Goal: Task Accomplishment & Management: Manage account settings

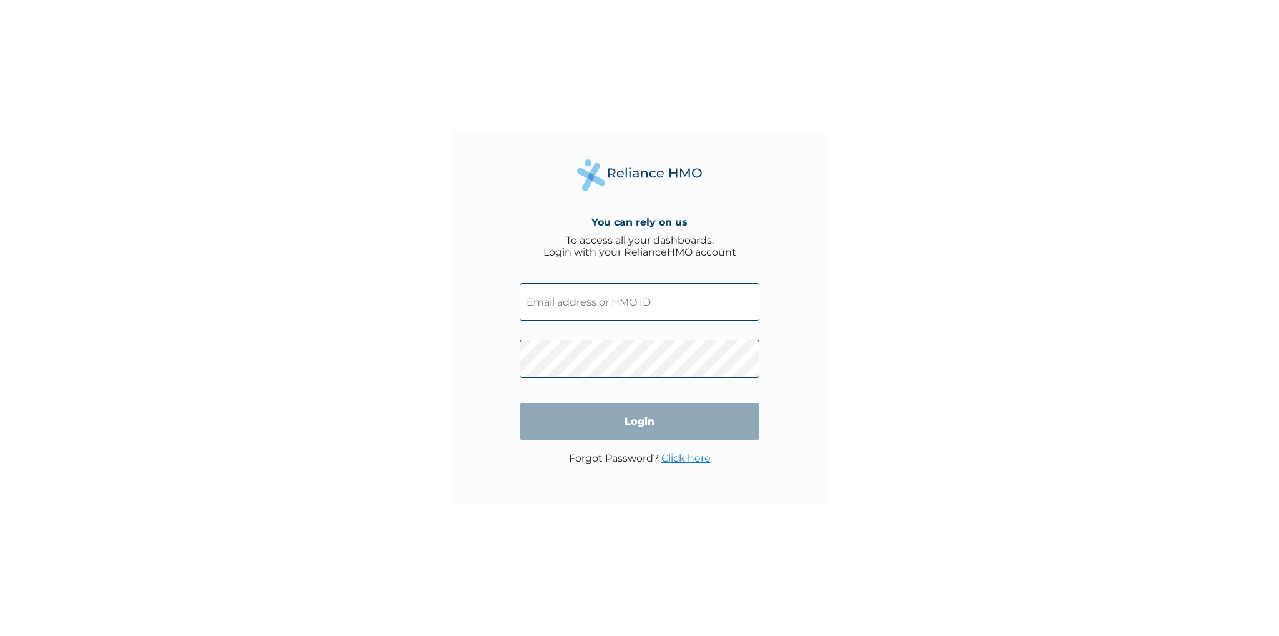
click at [546, 310] on input "text" at bounding box center [640, 302] width 240 height 38
click at [534, 310] on input "text" at bounding box center [640, 302] width 240 height 38
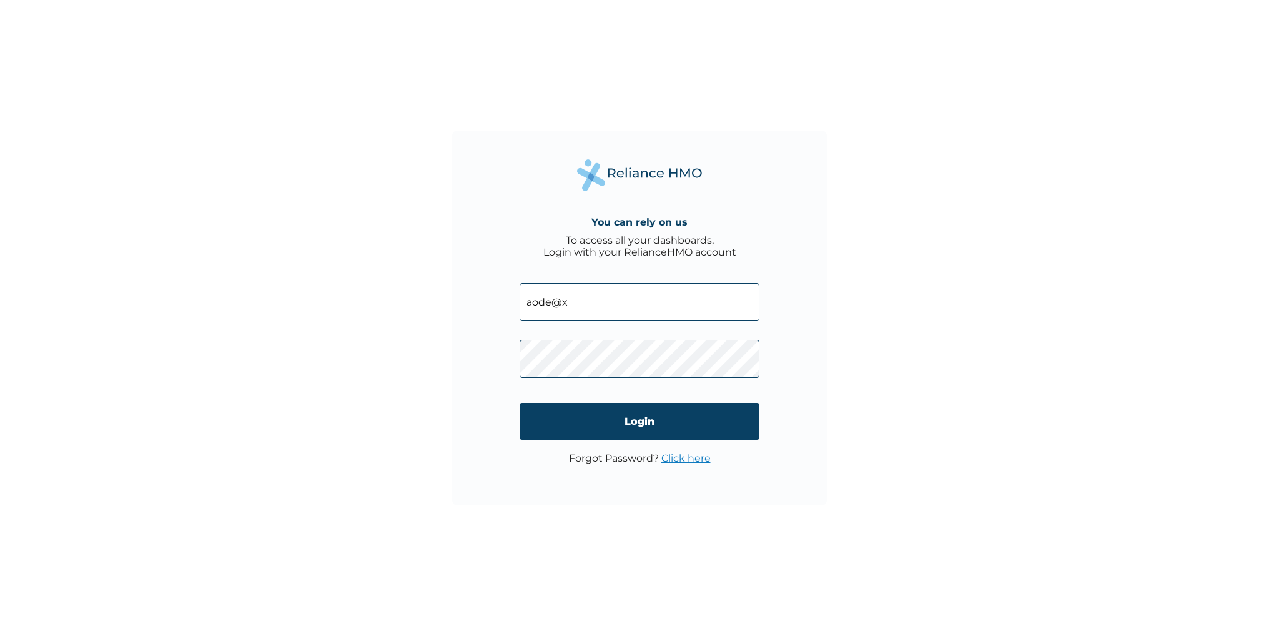
type input "aode@xceneresearch.com"
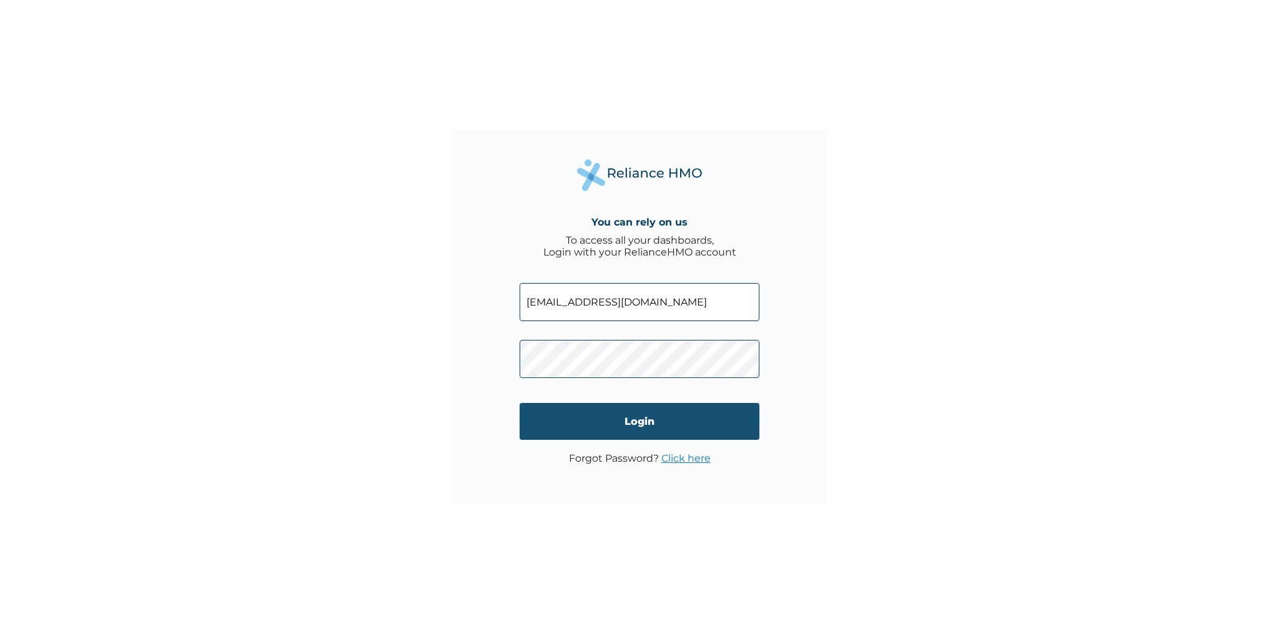
click at [587, 407] on input "Login" at bounding box center [640, 421] width 240 height 37
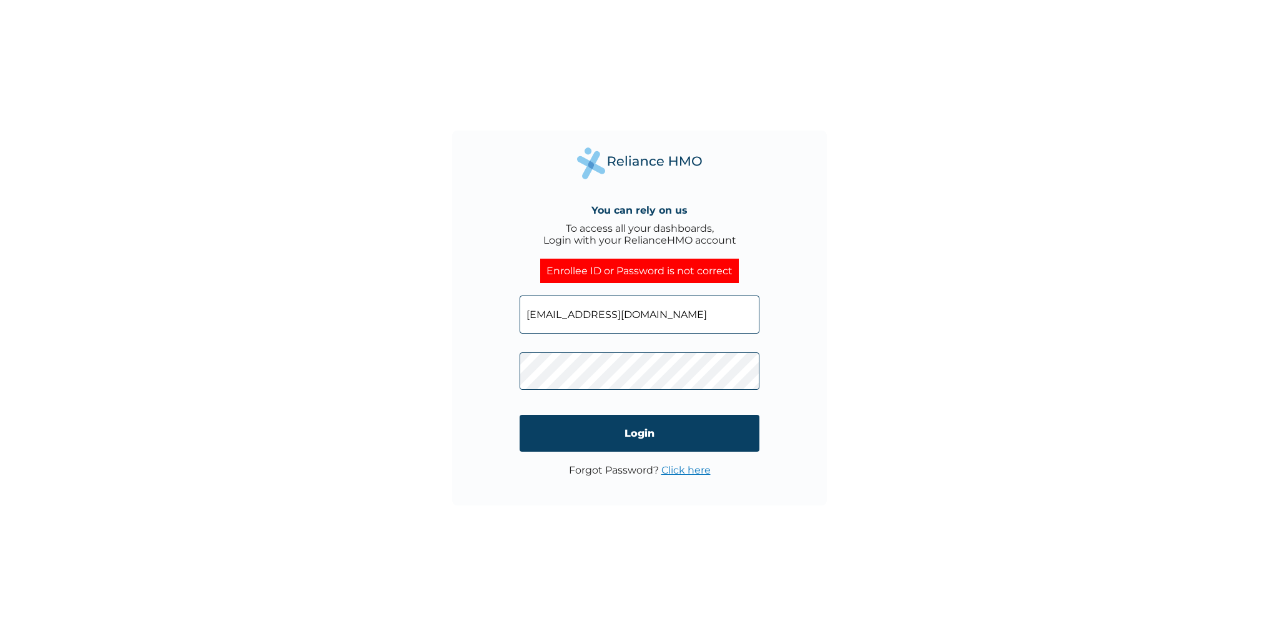
click at [663, 312] on input "aode@xceneresearch.com" at bounding box center [640, 314] width 240 height 38
type input "a"
type input "x"
click at [614, 320] on input "text" at bounding box center [640, 314] width 240 height 38
paste input "XCR/10057/A"
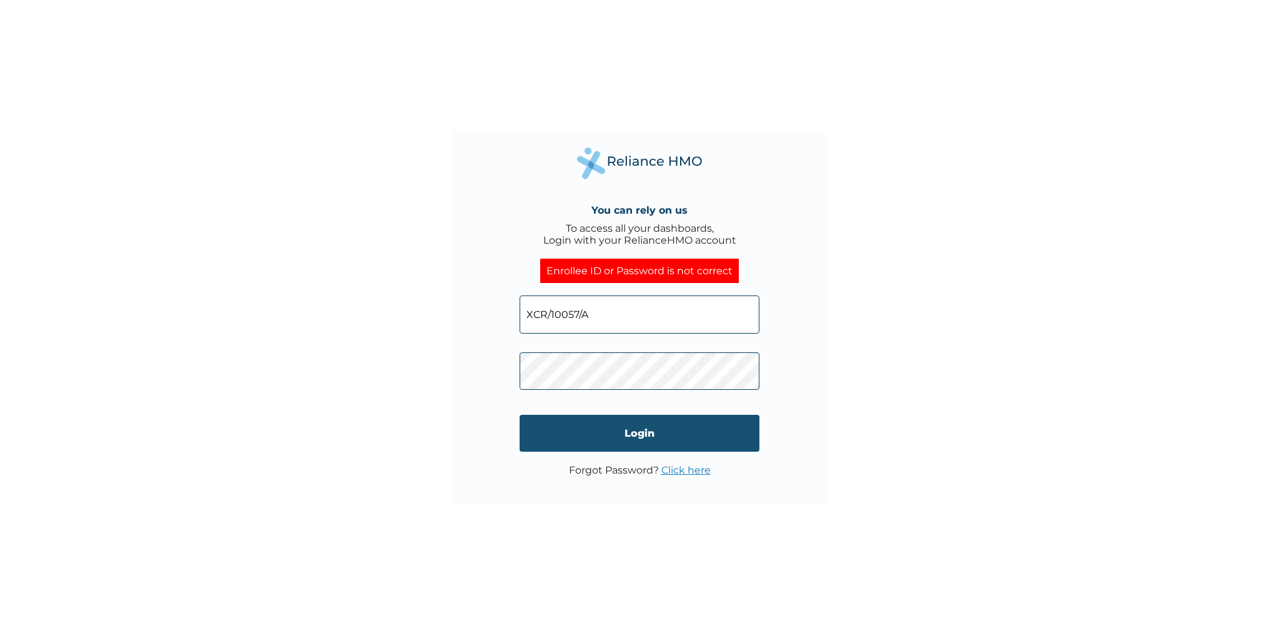
type input "XCR/10057/A"
click at [611, 425] on input "Login" at bounding box center [640, 433] width 240 height 37
click at [623, 308] on input "XCR/10057/A" at bounding box center [640, 314] width 240 height 38
type input "X"
type input "A"
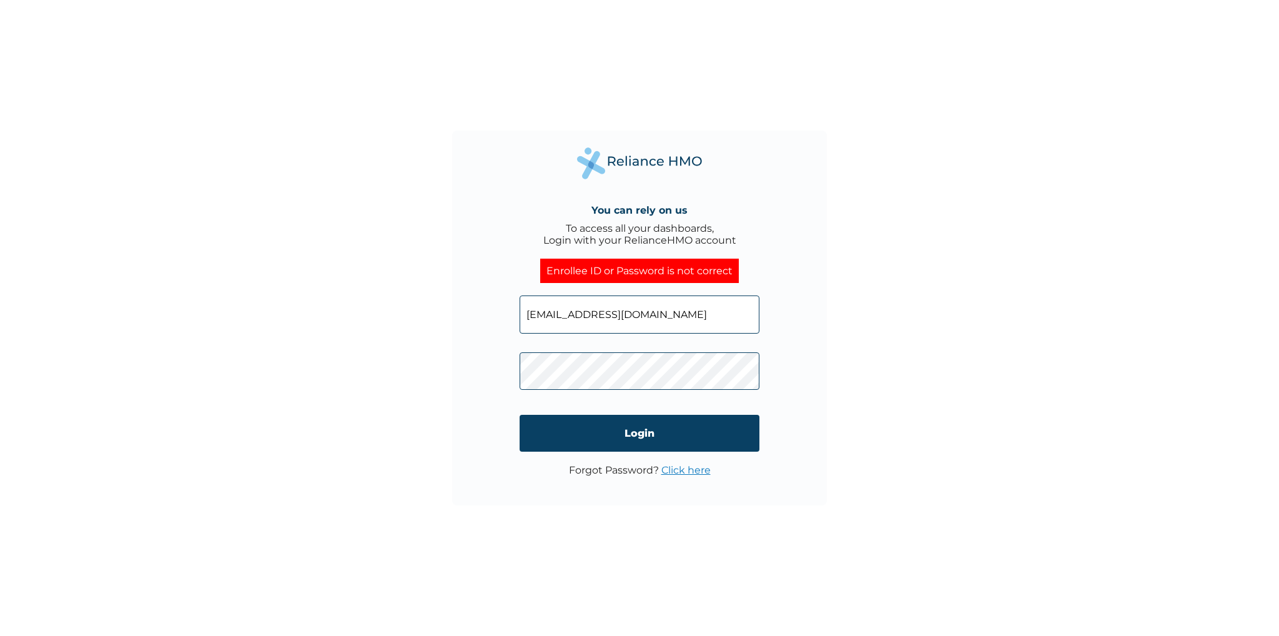
type input "aode@xceneresearch.com"
click at [550, 433] on input "Login" at bounding box center [640, 433] width 240 height 37
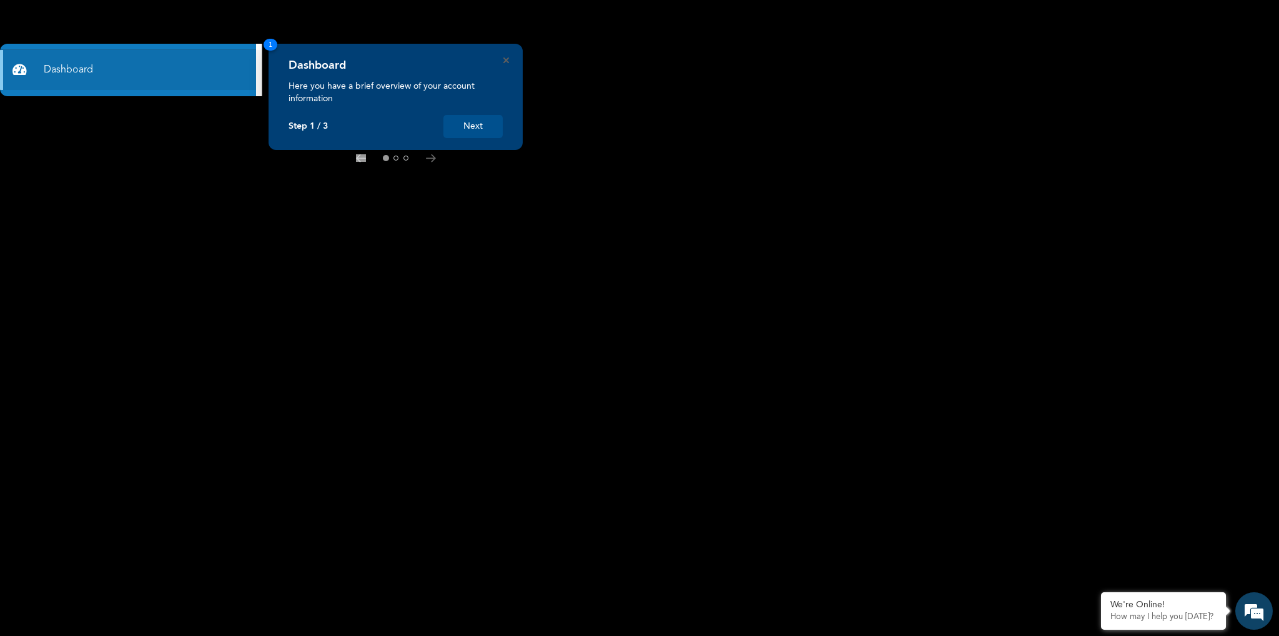
click at [425, 162] on div at bounding box center [396, 158] width 214 height 10
click at [472, 129] on button "Next" at bounding box center [472, 126] width 59 height 23
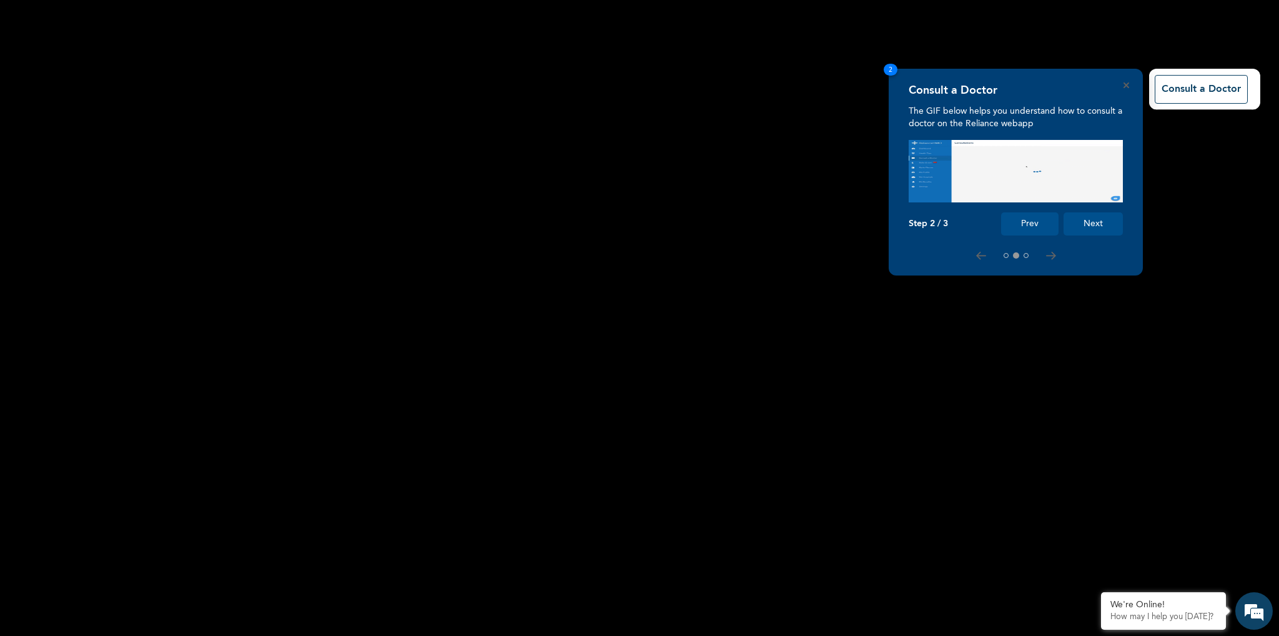
click at [1082, 224] on button "Next" at bounding box center [1093, 223] width 59 height 23
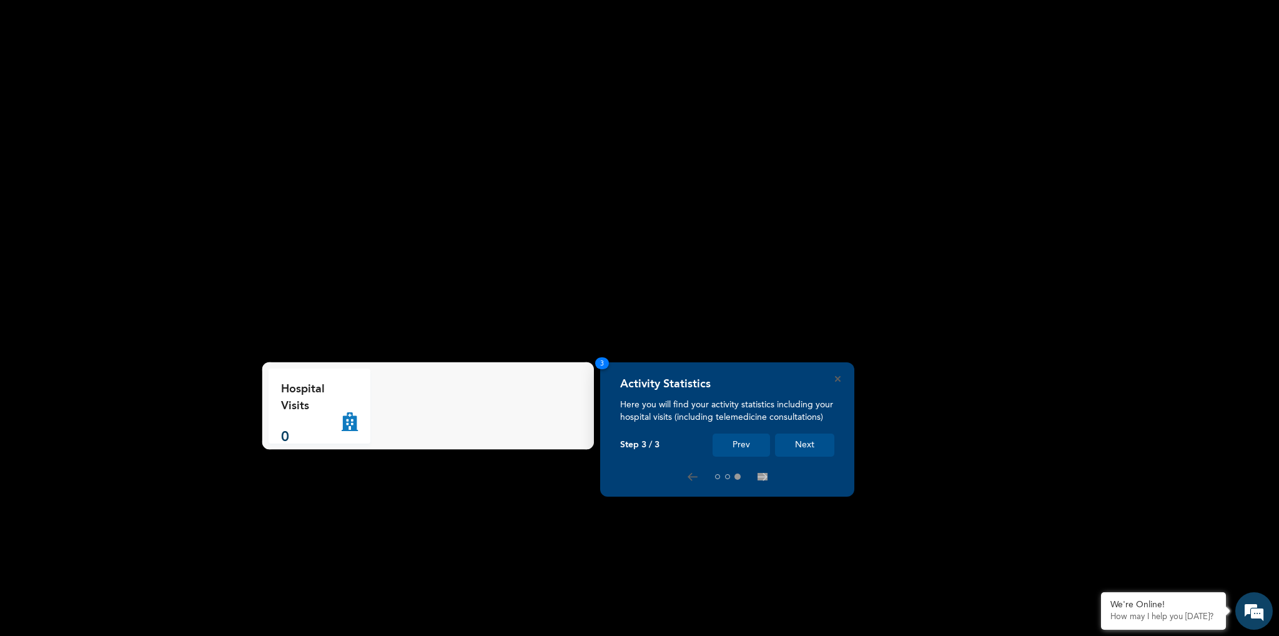
click at [818, 448] on button "Next" at bounding box center [804, 444] width 59 height 23
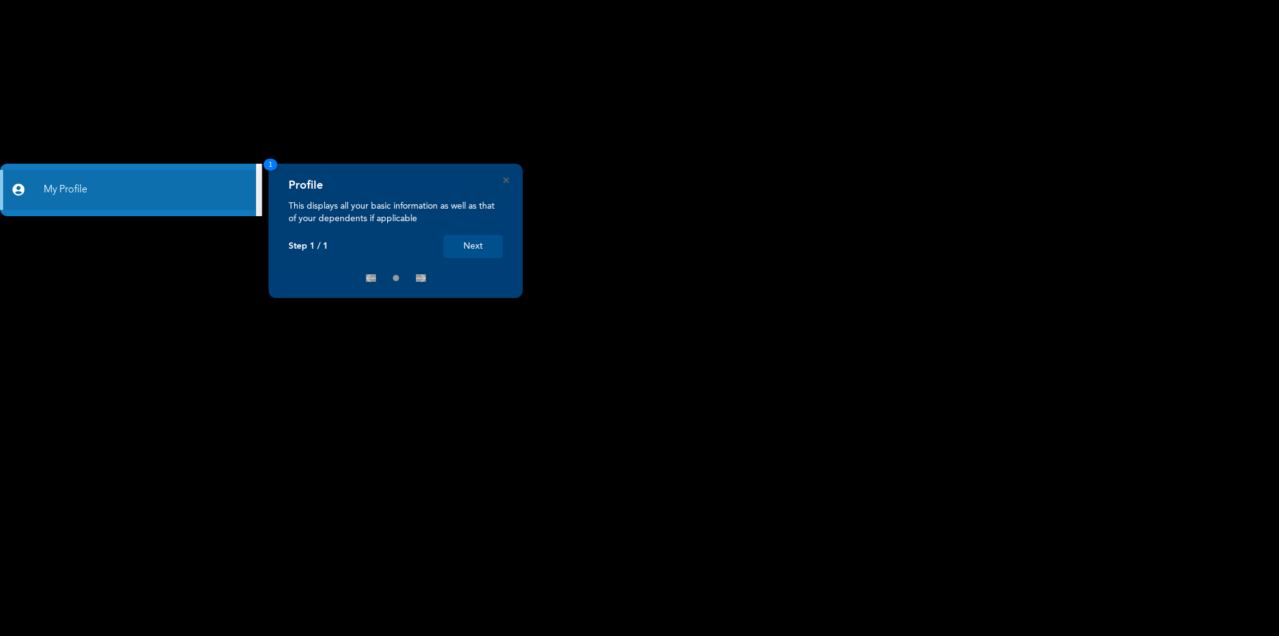
click at [502, 178] on div "Profile This displays all your basic information as well as that of your depend…" at bounding box center [396, 231] width 254 height 134
click at [463, 247] on button "Next" at bounding box center [472, 246] width 59 height 23
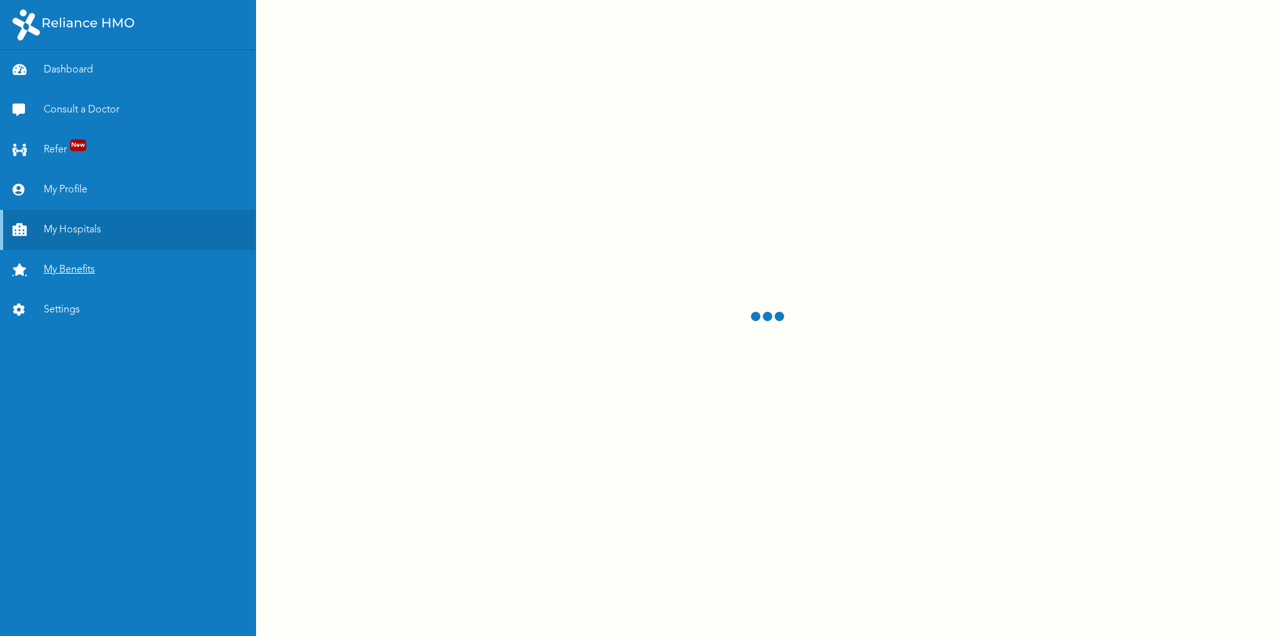
click at [89, 272] on link "My Benefits" at bounding box center [128, 270] width 256 height 40
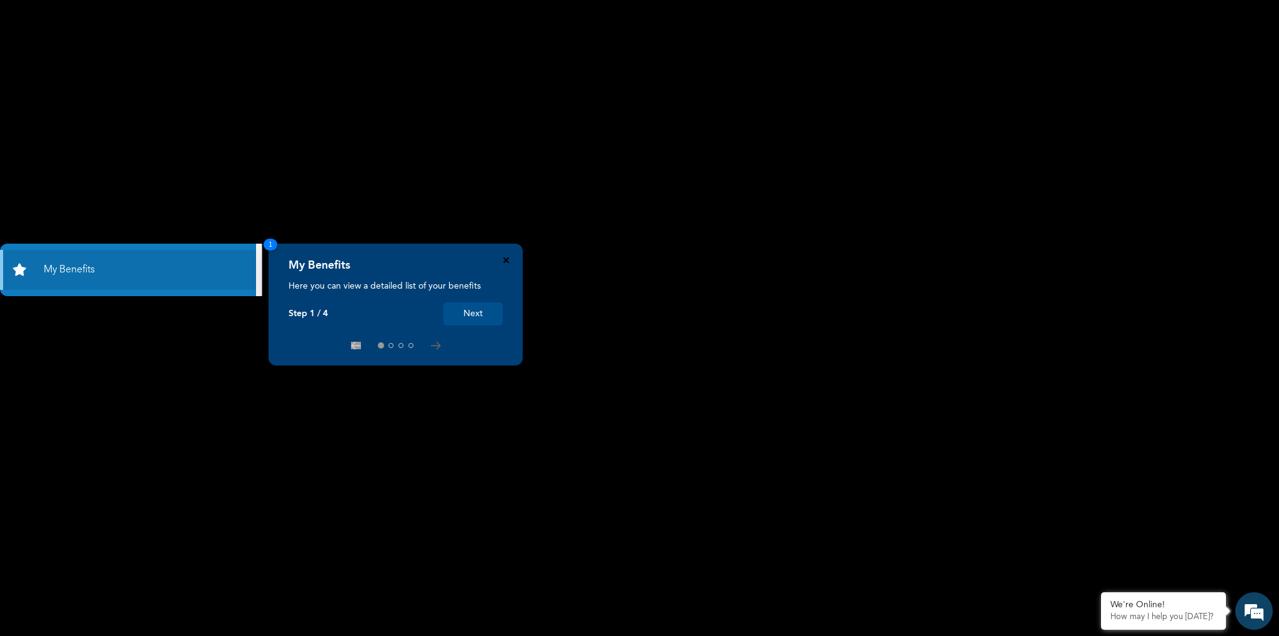
click at [507, 259] on icon "Close" at bounding box center [506, 260] width 6 height 6
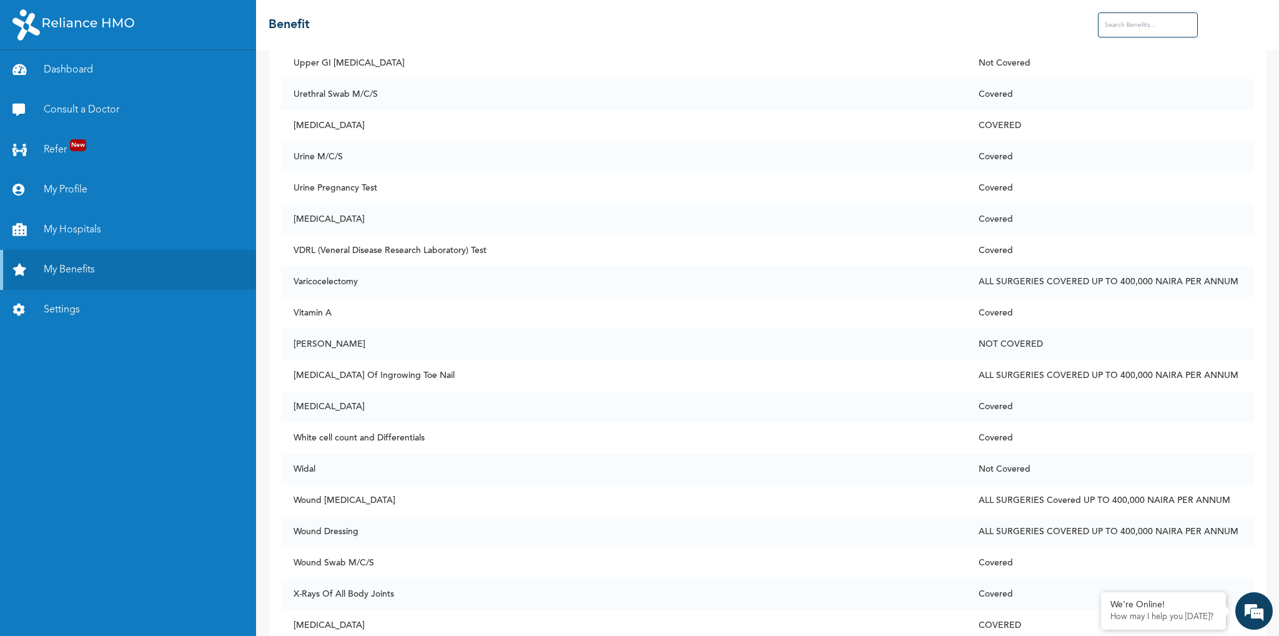
scroll to position [9376, 0]
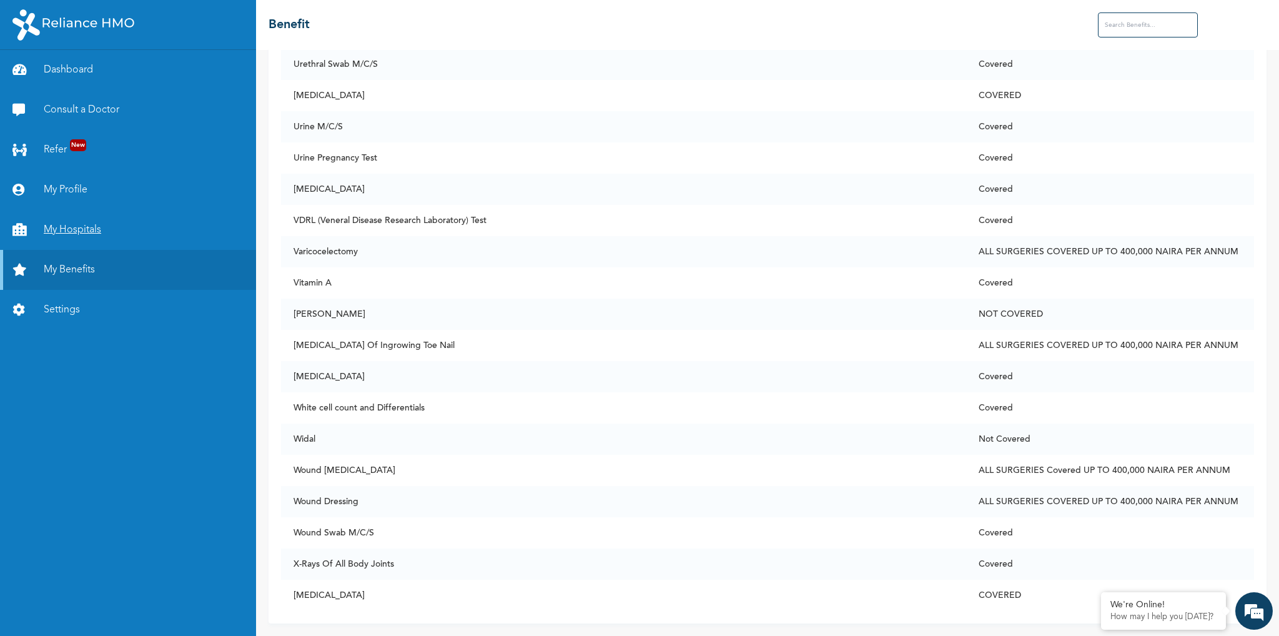
click at [67, 233] on link "My Hospitals" at bounding box center [128, 230] width 256 height 40
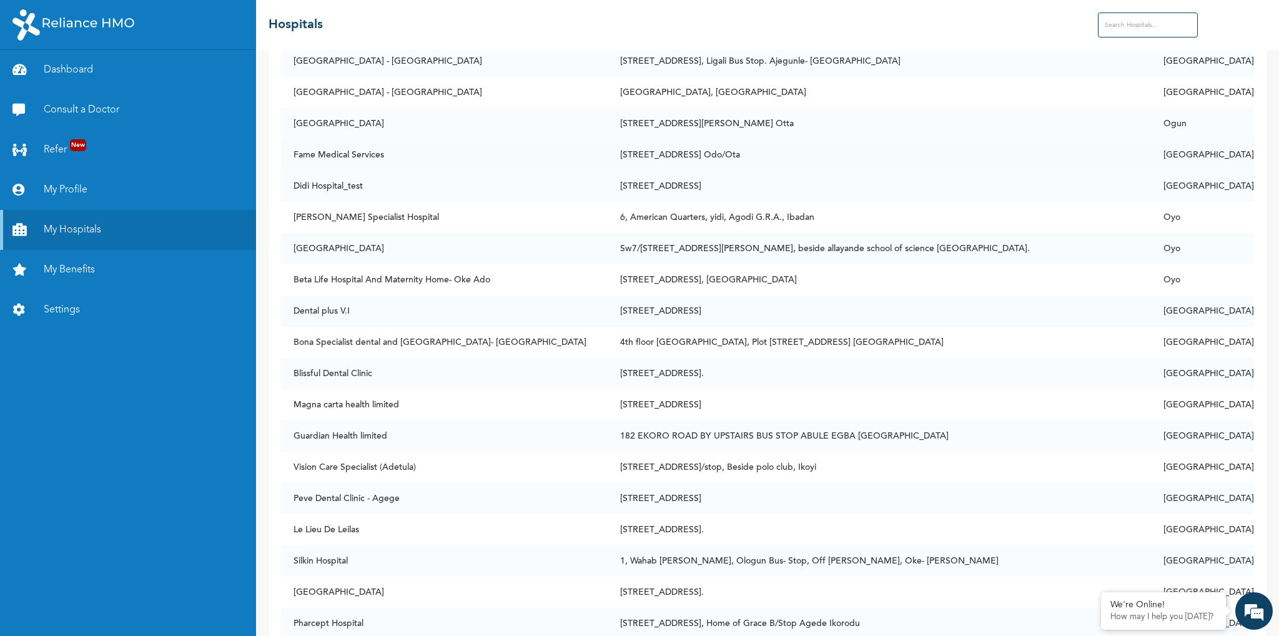
scroll to position [5621, 0]
click at [50, 190] on link "My Profile" at bounding box center [128, 190] width 256 height 40
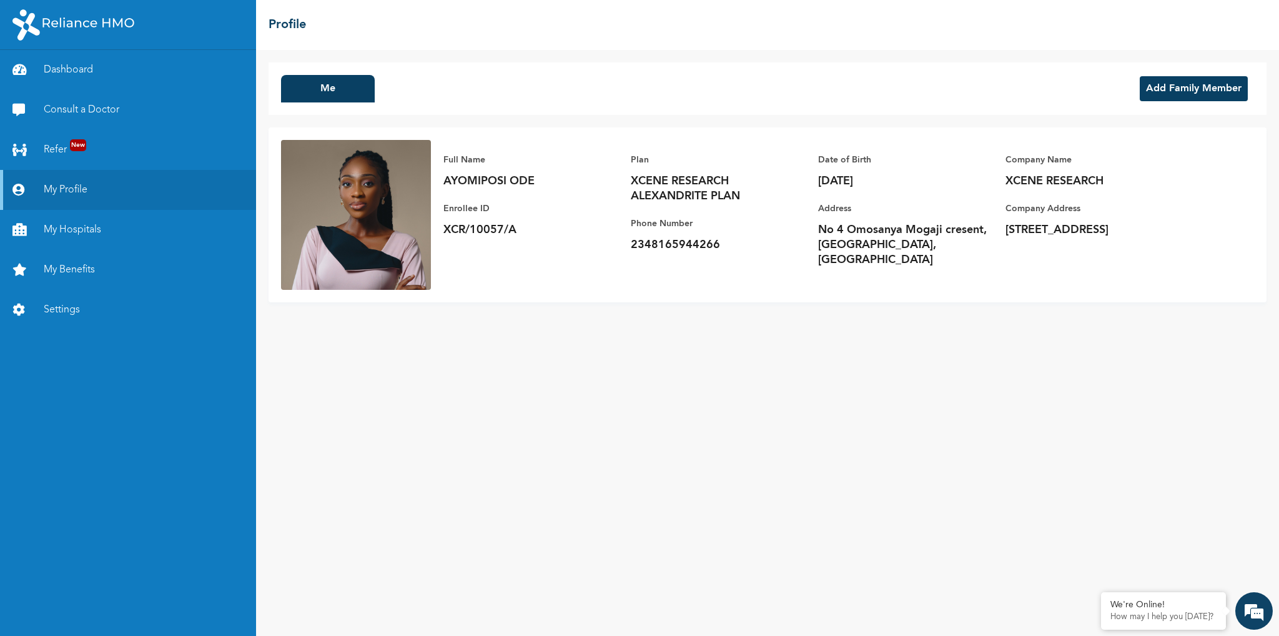
click at [1184, 86] on button "Add Family Member" at bounding box center [1194, 88] width 108 height 25
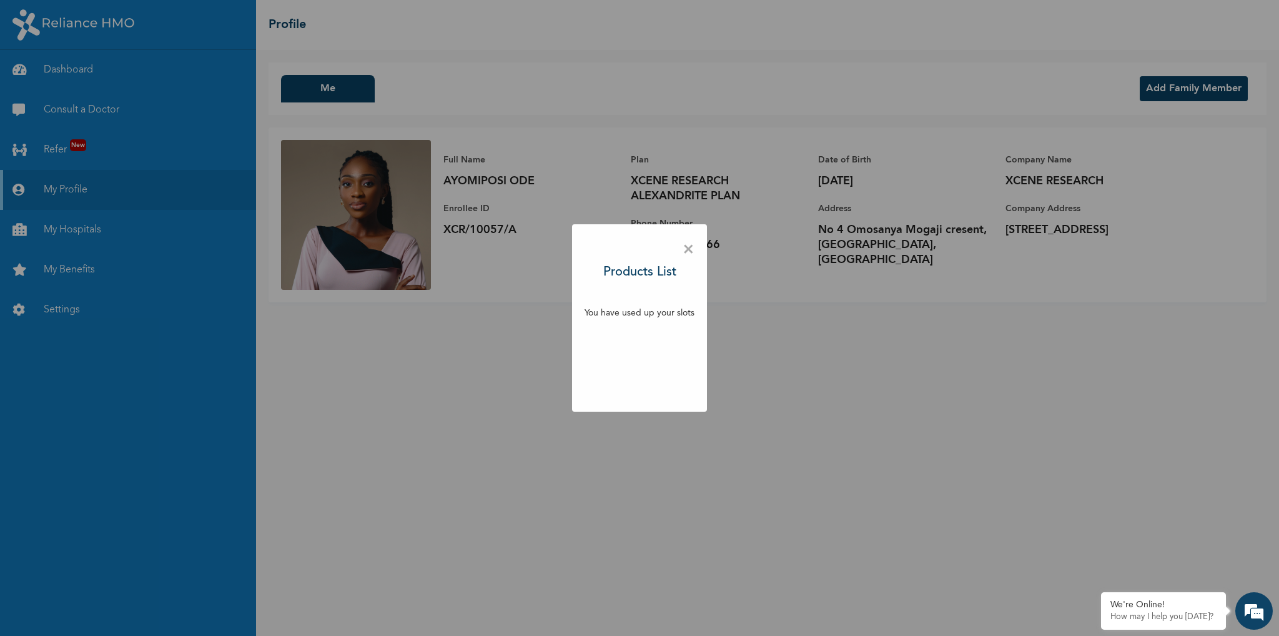
click at [688, 250] on span "×" at bounding box center [689, 250] width 12 height 26
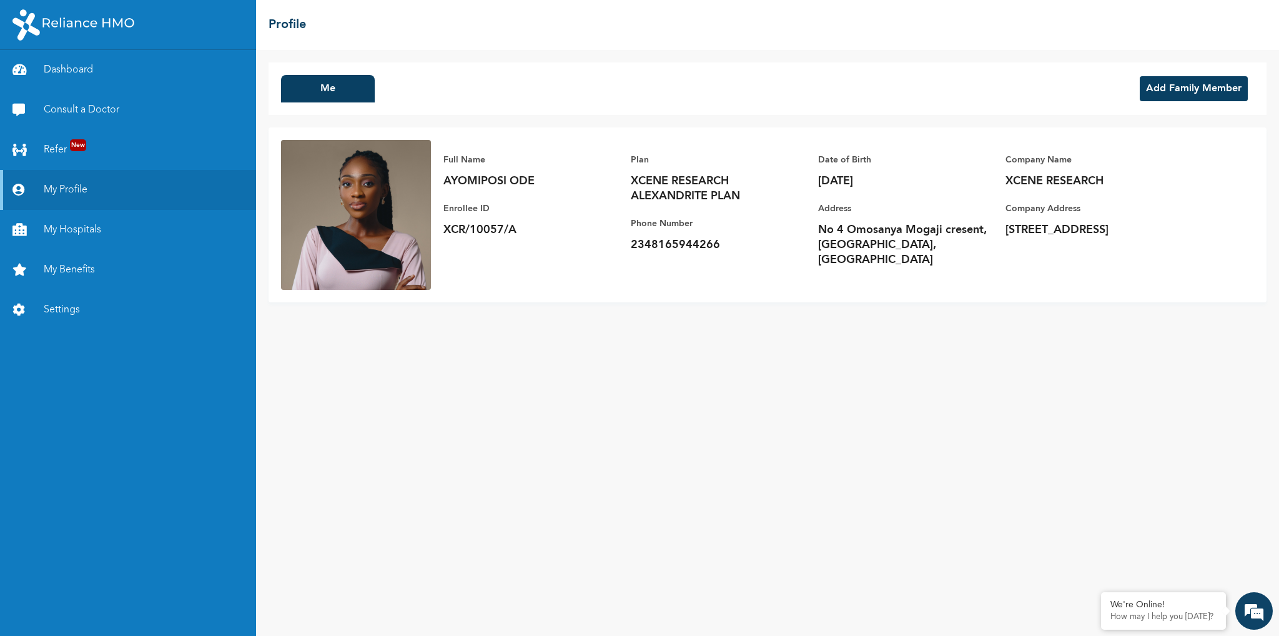
click at [1177, 89] on button "Add Family Member" at bounding box center [1194, 88] width 108 height 25
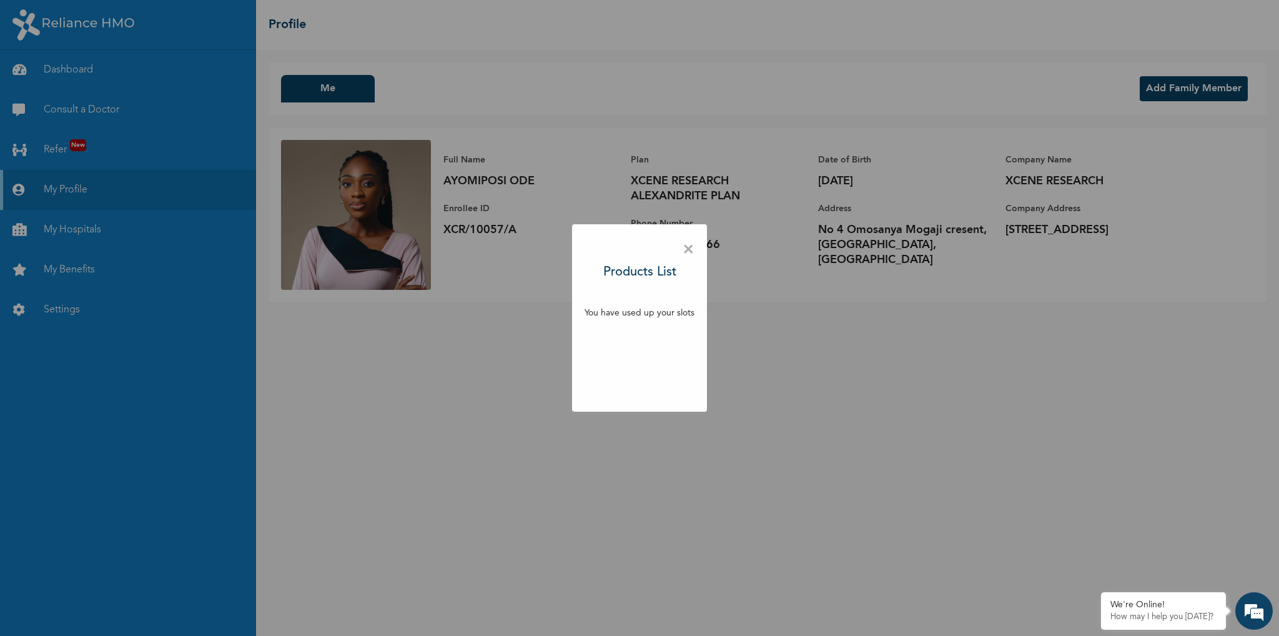
click at [685, 248] on span "×" at bounding box center [689, 250] width 12 height 26
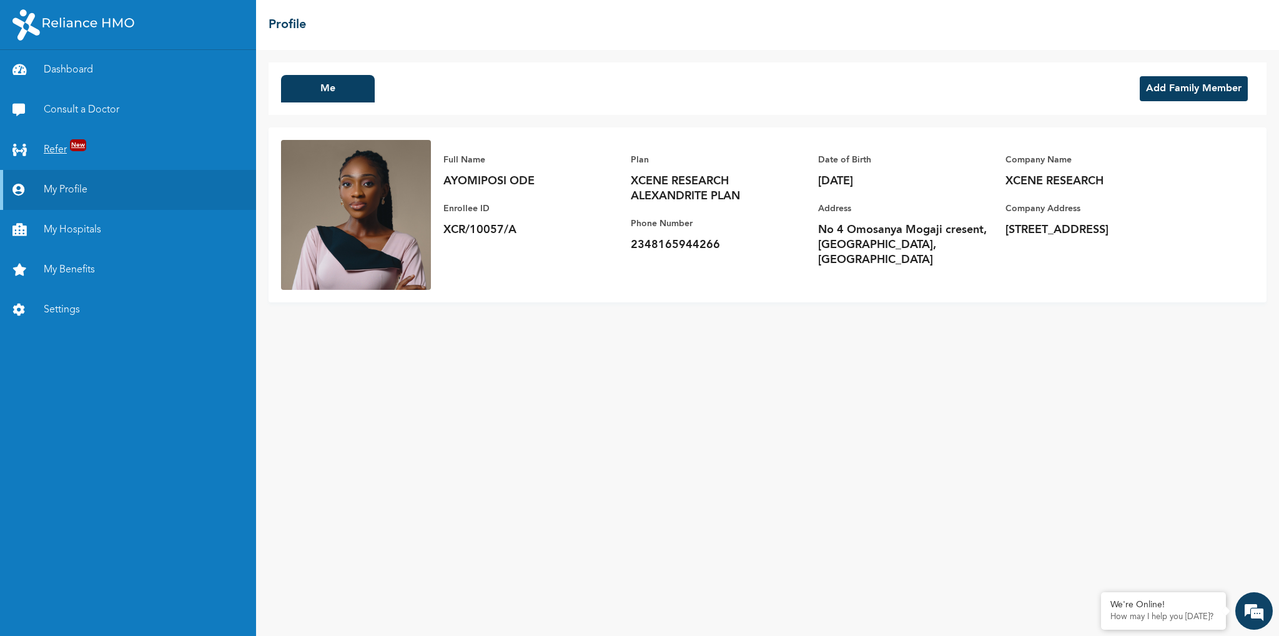
click at [57, 153] on link "Refer New" at bounding box center [128, 150] width 256 height 40
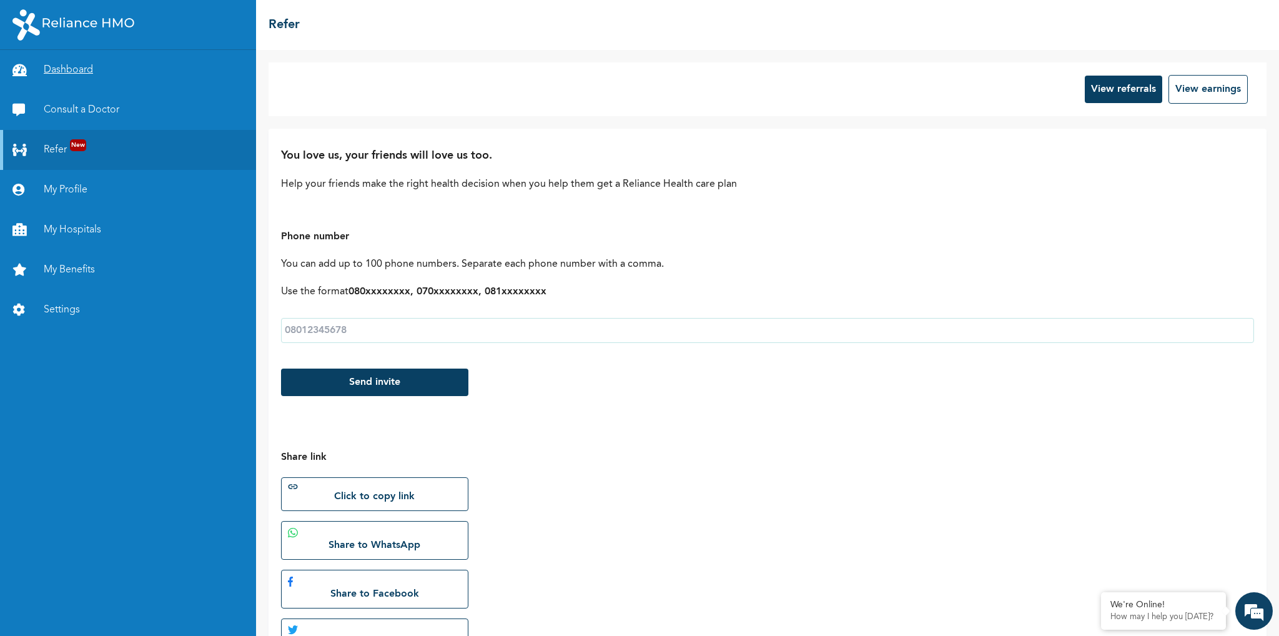
click at [85, 73] on link "Dashboard" at bounding box center [128, 70] width 256 height 40
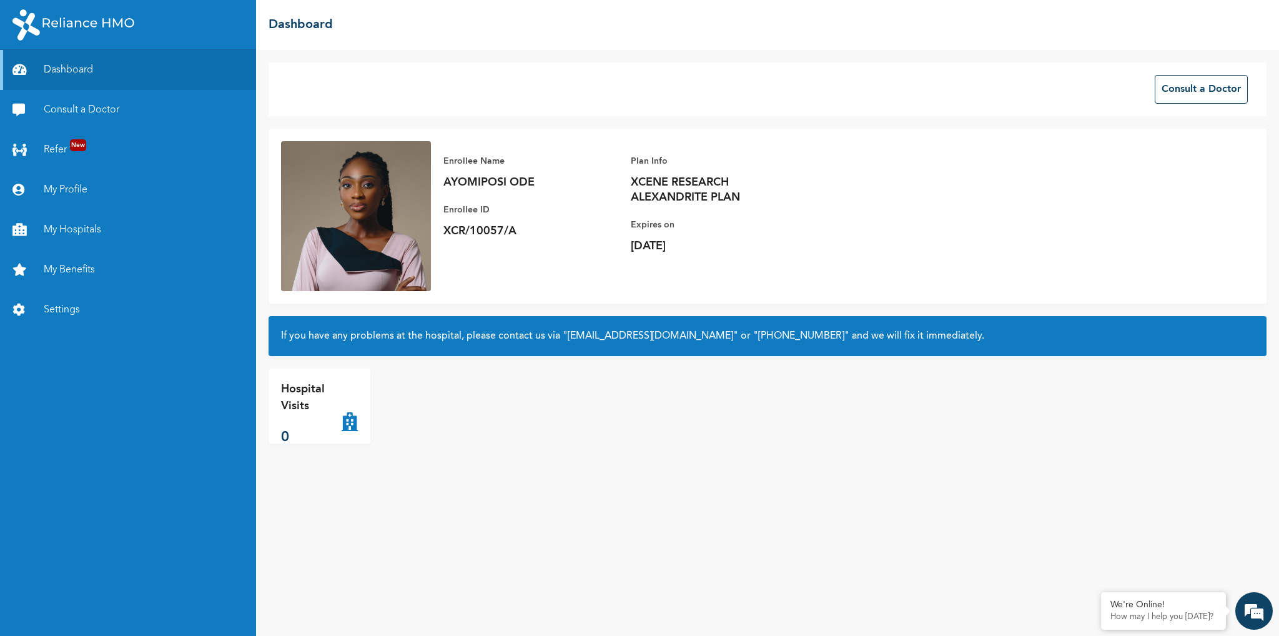
click at [653, 244] on p "[DATE]" at bounding box center [718, 246] width 175 height 15
click at [1171, 215] on div "Enrollee Name AYOMIPOSI ODE Enrollee ID XCR/10057/A Plan Info XCENE RESEARCH AL…" at bounding box center [768, 216] width 998 height 175
click at [340, 423] on div "Hospital Visits 0" at bounding box center [311, 406] width 61 height 50
